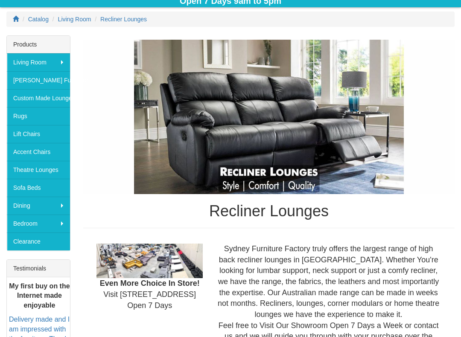
click at [146, 178] on img at bounding box center [268, 117] width 371 height 155
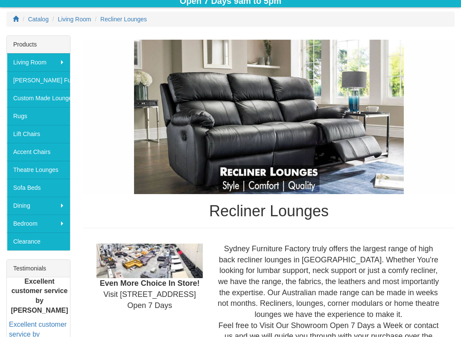
click at [137, 179] on img at bounding box center [268, 117] width 371 height 155
click at [123, 193] on img at bounding box center [268, 117] width 371 height 155
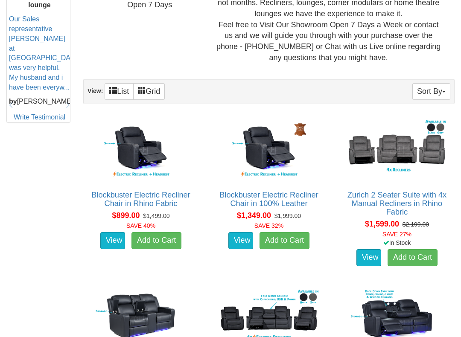
scroll to position [420, 0]
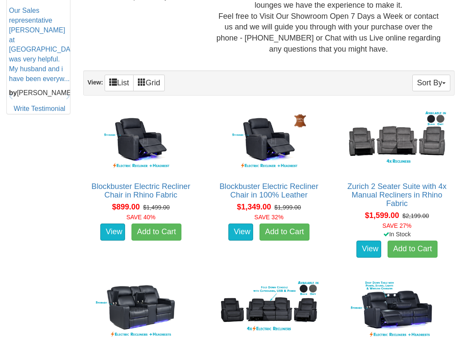
click at [175, 144] on img at bounding box center [141, 141] width 106 height 65
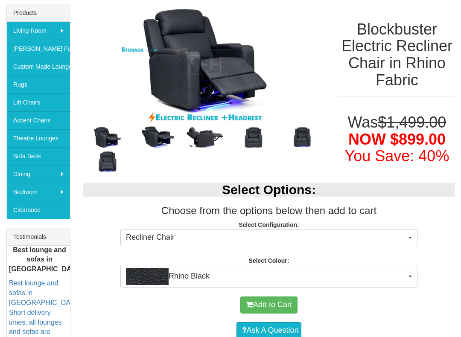
scroll to position [145, 0]
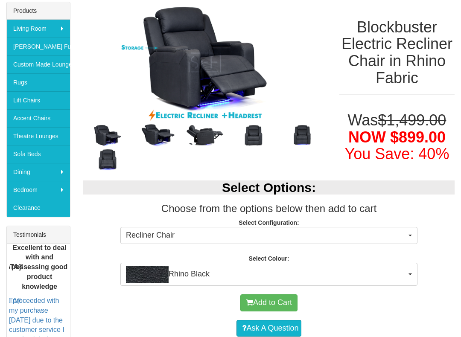
click at [143, 213] on h3 "Choose from the options below then add to cart" at bounding box center [268, 208] width 371 height 11
click at [131, 221] on p "Select Configuration: Recliner Chair Recliner Chair Recliner Chair" at bounding box center [268, 229] width 371 height 23
click at [148, 211] on h3 "Choose from the options below then add to cart" at bounding box center [268, 208] width 371 height 11
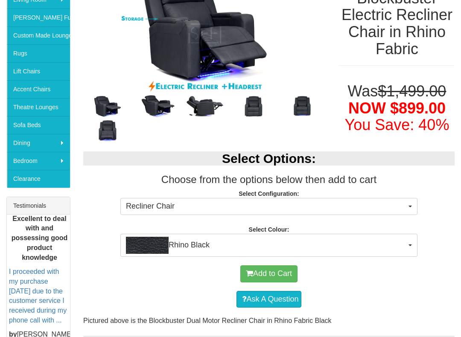
scroll to position [175, 0]
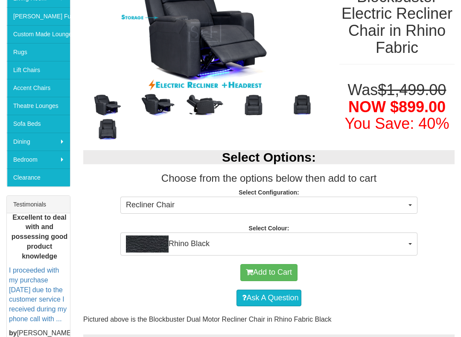
click at [140, 217] on div "Select Options: Choose from the options below then add to cart Select Configura…" at bounding box center [269, 199] width 384 height 114
click at [129, 220] on div "Select Options: Choose from the options below then add to cart Select Configura…" at bounding box center [269, 199] width 384 height 114
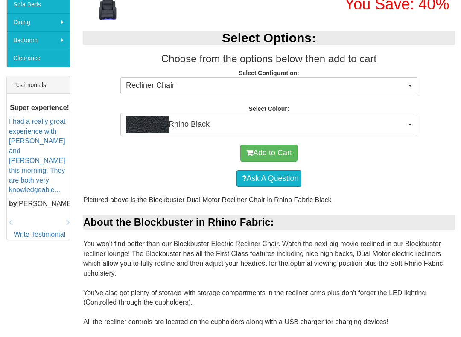
scroll to position [296, 0]
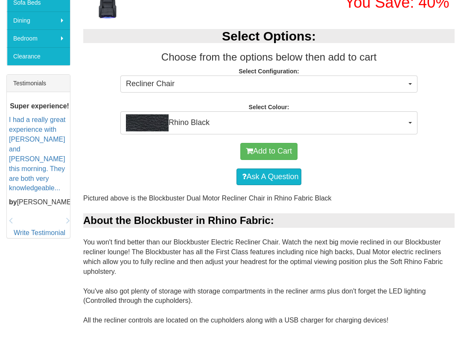
click at [133, 191] on div "Add to Cart Ask A Question" at bounding box center [268, 163] width 371 height 59
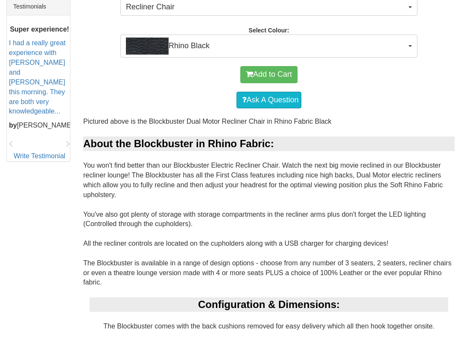
scroll to position [375, 0]
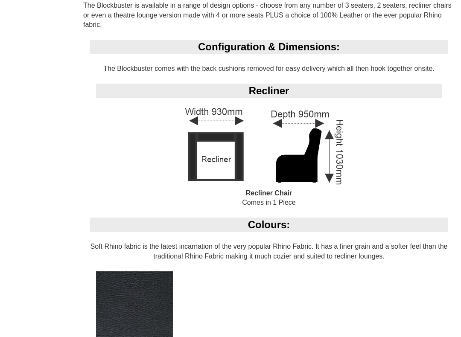
scroll to position [631, 0]
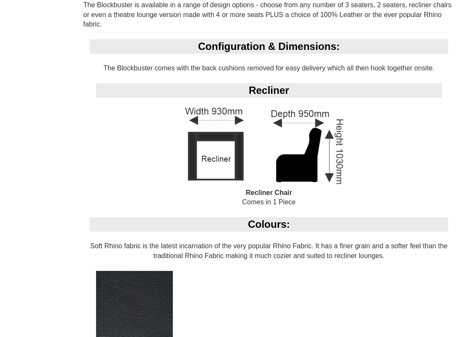
click at [163, 155] on div "Configuration & Dimensions: The Blockbuster comes with the back cushions remove…" at bounding box center [268, 128] width 371 height 178
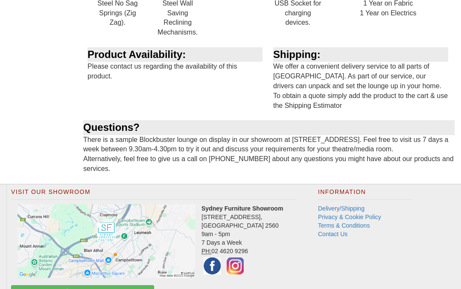
scroll to position [1100, 0]
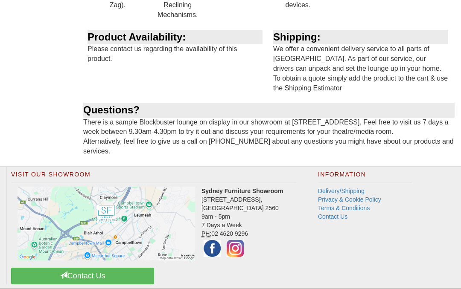
click at [118, 201] on img at bounding box center [106, 224] width 178 height 74
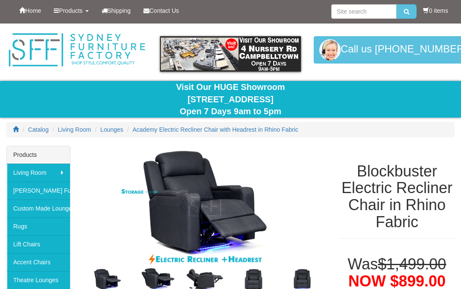
scroll to position [0, 0]
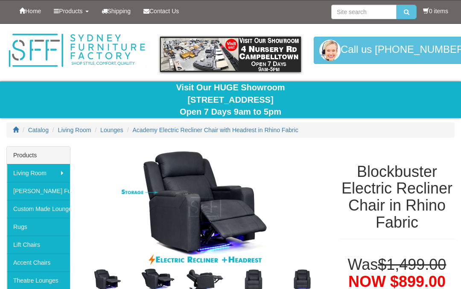
click at [51, 15] on link "Products" at bounding box center [70, 10] width 47 height 21
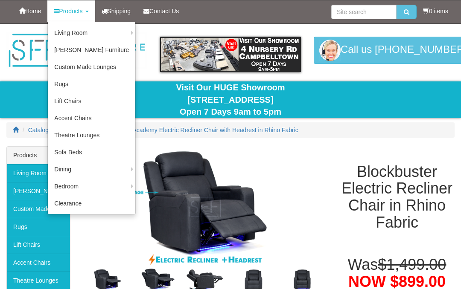
click at [105, 66] on link "Custom Made Lounges" at bounding box center [91, 66] width 87 height 17
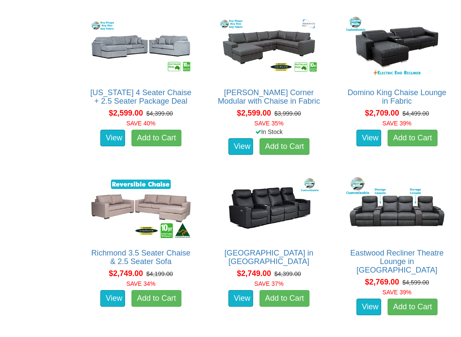
scroll to position [1134, 0]
click at [165, 147] on link "Add to Cart" at bounding box center [156, 138] width 50 height 17
click at [164, 130] on link "Add to Cart" at bounding box center [156, 138] width 50 height 17
click at [161, 131] on link "Add to Cart" at bounding box center [156, 138] width 50 height 17
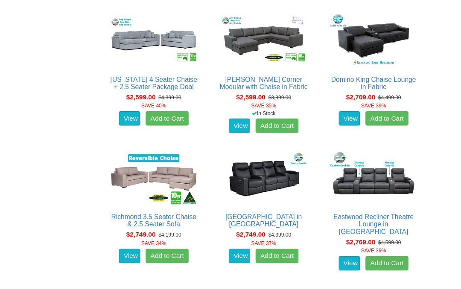
scroll to position [1158, 0]
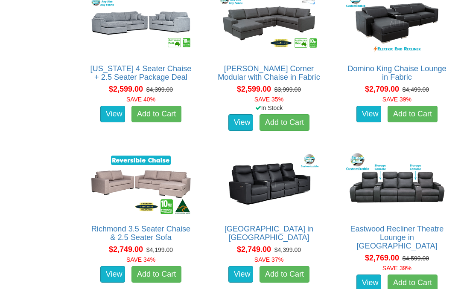
click at [162, 123] on link "Add to Cart" at bounding box center [156, 114] width 50 height 17
click at [160, 138] on div "Texas 4 Seater Chaise + 2.5 Seater Package Deal About the Texas: Our Texas loun…" at bounding box center [140, 62] width 115 height 152
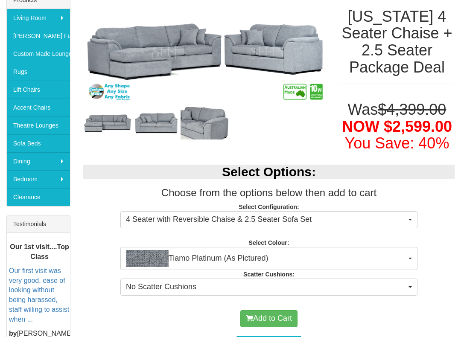
scroll to position [169, 0]
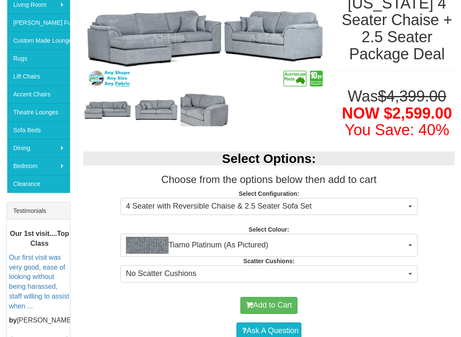
click at [171, 143] on div "Select Options: Choose from the options below then add to cart Select Configura…" at bounding box center [269, 216] width 384 height 146
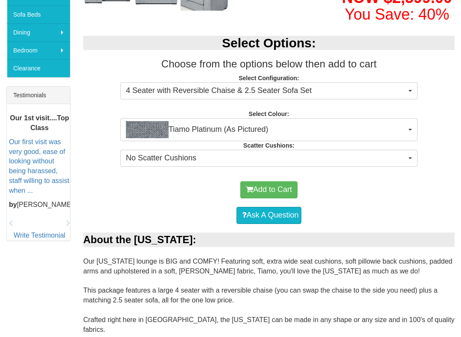
scroll to position [288, 0]
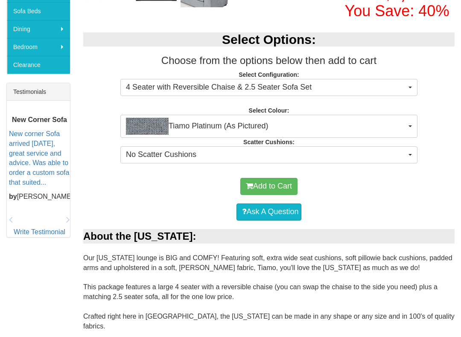
click at [207, 84] on span "4 Seater with Reversible Chaise & 2.5 Seater Sofa Set" at bounding box center [266, 87] width 280 height 11
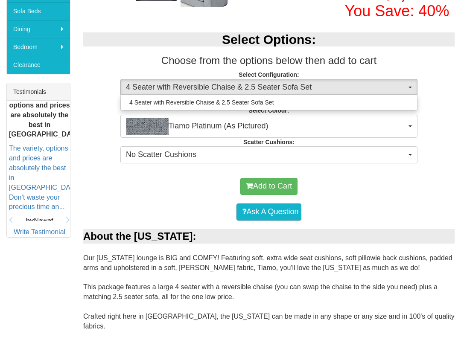
click at [211, 78] on div at bounding box center [230, 168] width 461 height 337
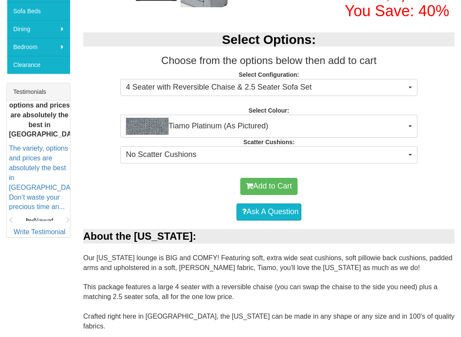
click at [217, 79] on button "4 Seater with Reversible Chaise & 2.5 Seater Sofa Set" at bounding box center [268, 87] width 297 height 17
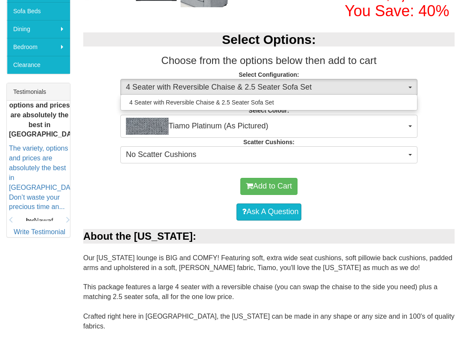
click at [222, 81] on div at bounding box center [230, 168] width 461 height 337
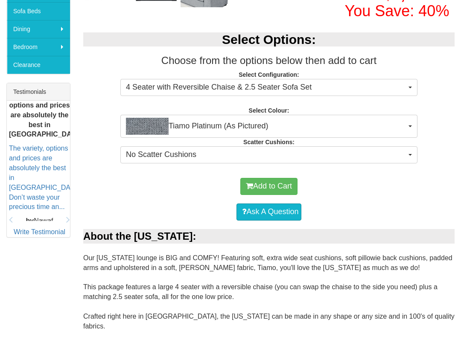
click at [225, 86] on span "4 Seater with Reversible Chaise & 2.5 Seater Sofa Set" at bounding box center [266, 87] width 280 height 11
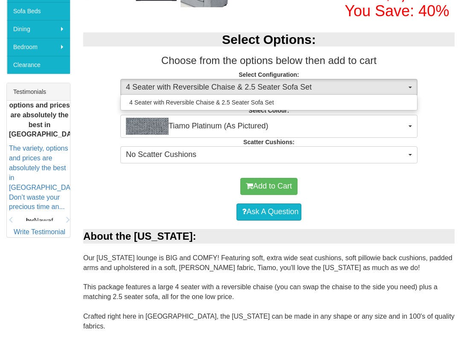
click at [225, 83] on div at bounding box center [230, 168] width 461 height 337
click at [223, 82] on span "4 Seater with Reversible Chaise & 2.5 Seater Sofa Set" at bounding box center [266, 87] width 280 height 11
click at [218, 79] on div at bounding box center [230, 168] width 461 height 337
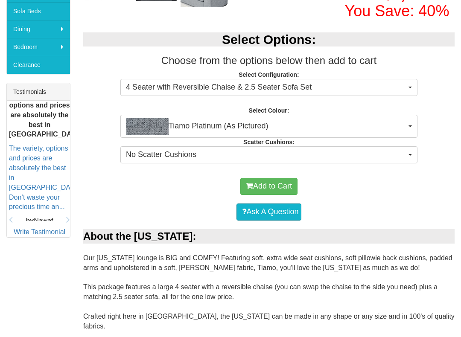
click at [218, 79] on button "4 Seater with Reversible Chaise & 2.5 Seater Sofa Set" at bounding box center [268, 87] width 297 height 17
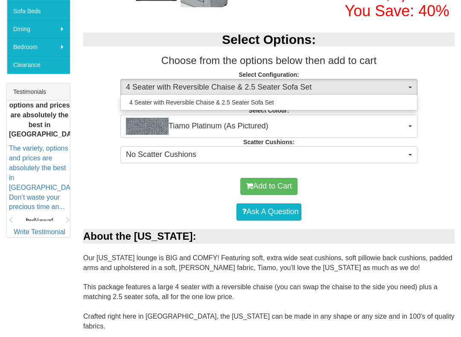
click at [218, 79] on div at bounding box center [230, 168] width 461 height 337
click at [218, 79] on button "4 Seater with Reversible Chaise & 2.5 Seater Sofa Set" at bounding box center [268, 87] width 297 height 17
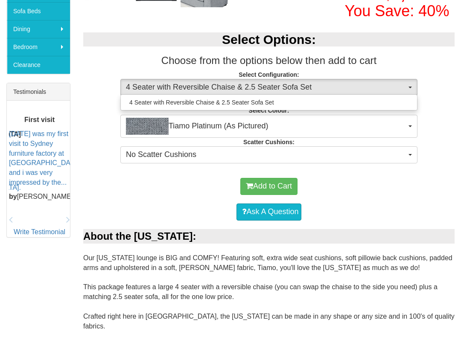
click at [214, 85] on div at bounding box center [230, 168] width 461 height 337
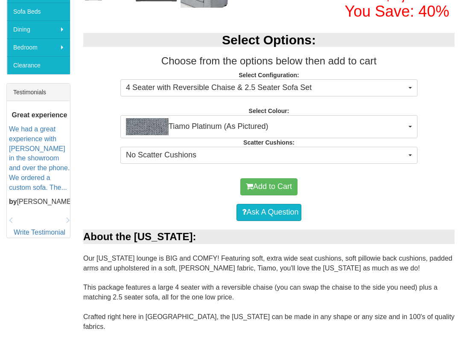
scroll to position [287, 0]
click at [215, 76] on p "Select Configuration: 4 Seater with Reversible Chaise & 2.5 Seater Sofa Set 4 S…" at bounding box center [268, 82] width 371 height 23
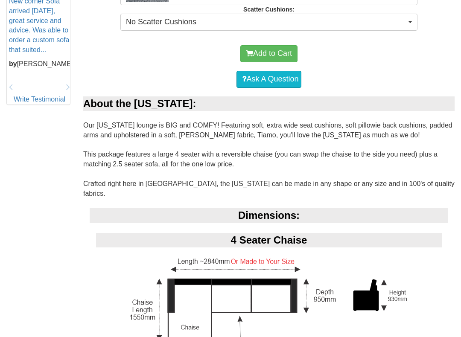
scroll to position [427, 0]
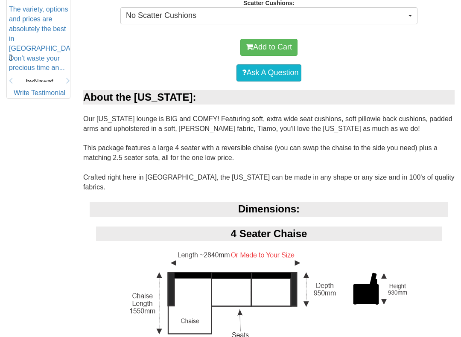
click at [163, 202] on div "Dimensions:" at bounding box center [269, 209] width 358 height 15
click at [166, 202] on div "Dimensions:" at bounding box center [269, 209] width 358 height 15
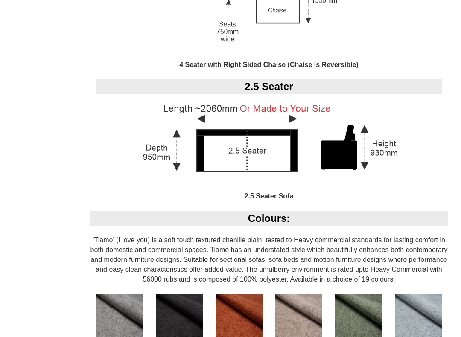
scroll to position [882, 0]
click at [148, 212] on div "Colours:" at bounding box center [269, 219] width 358 height 15
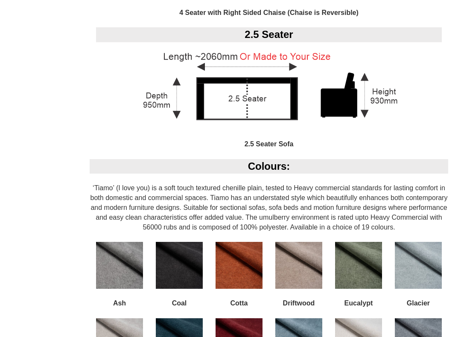
scroll to position [935, 0]
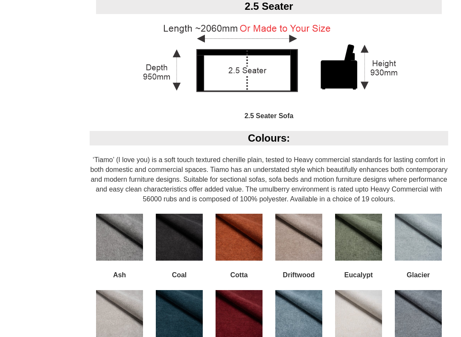
click at [156, 214] on img at bounding box center [179, 237] width 47 height 47
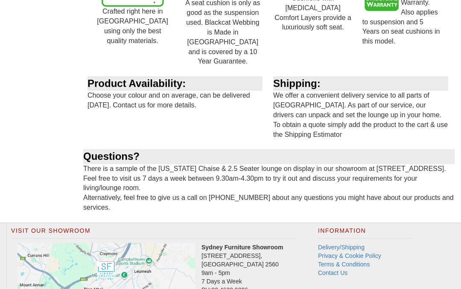
scroll to position [1584, 0]
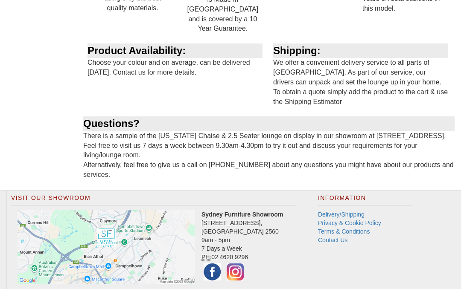
click at [143, 44] on div "Product Availability: Choose your colour and on average, can be delivered withi…" at bounding box center [176, 66] width 186 height 44
click at [180, 44] on div "Product Availability:" at bounding box center [174, 51] width 175 height 15
